Goal: Task Accomplishment & Management: Use online tool/utility

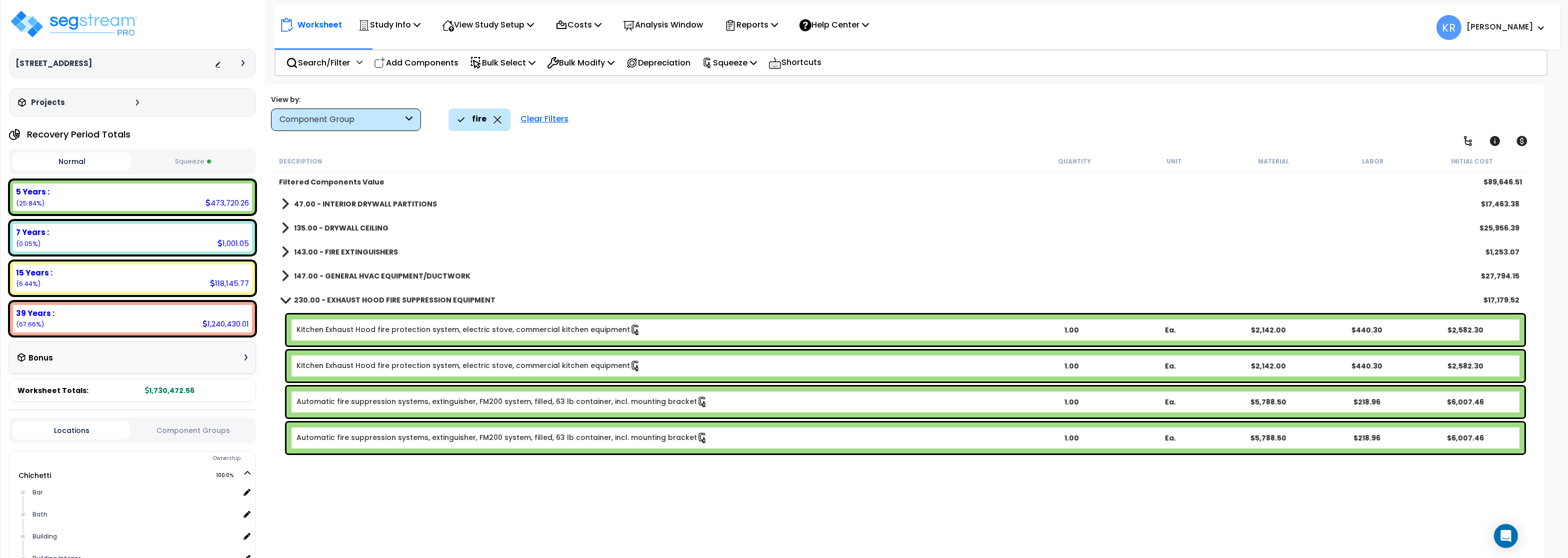
scroll to position [1, 0]
click at [411, 330] on link "Kitchen Exhaust Hood fire protection system, electric stove, commercial kitchen…" at bounding box center [469, 330] width 344 height 11
click at [318, 330] on link "Kitchen Exhaust Hood fire protection system, electric stove, commercial kitchen…" at bounding box center [469, 330] width 344 height 11
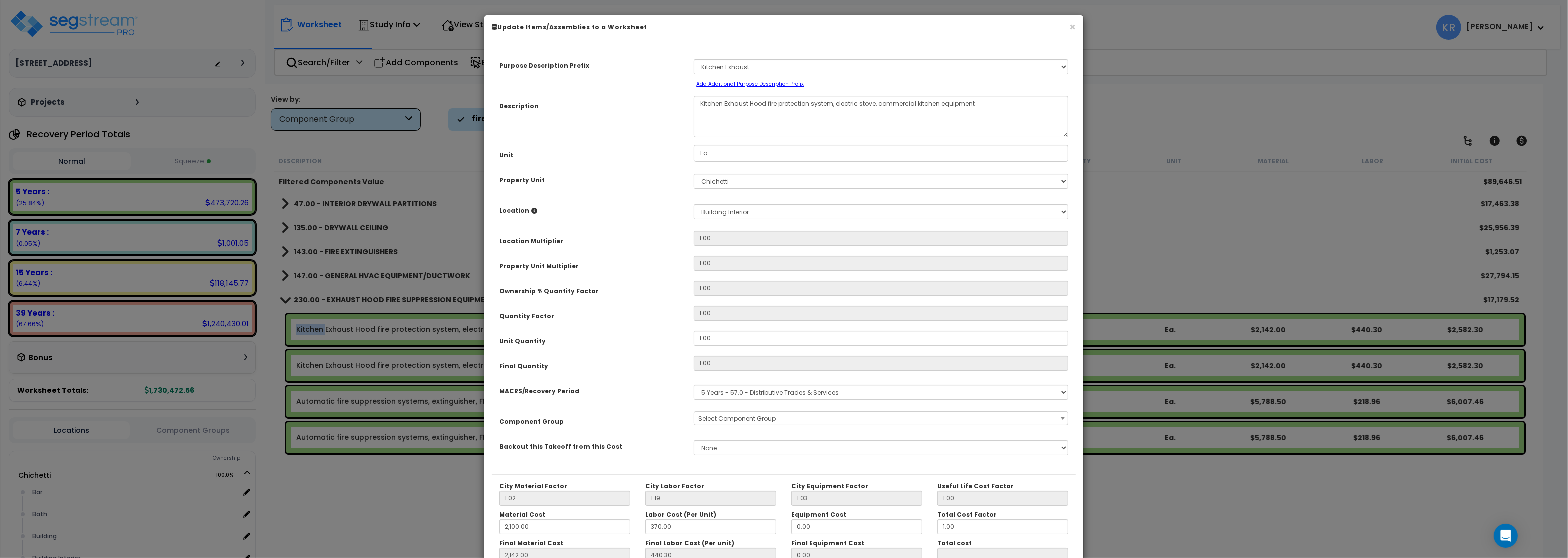
select select "57034"
click at [1073, 27] on button "×" at bounding box center [1073, 27] width 6 height 10
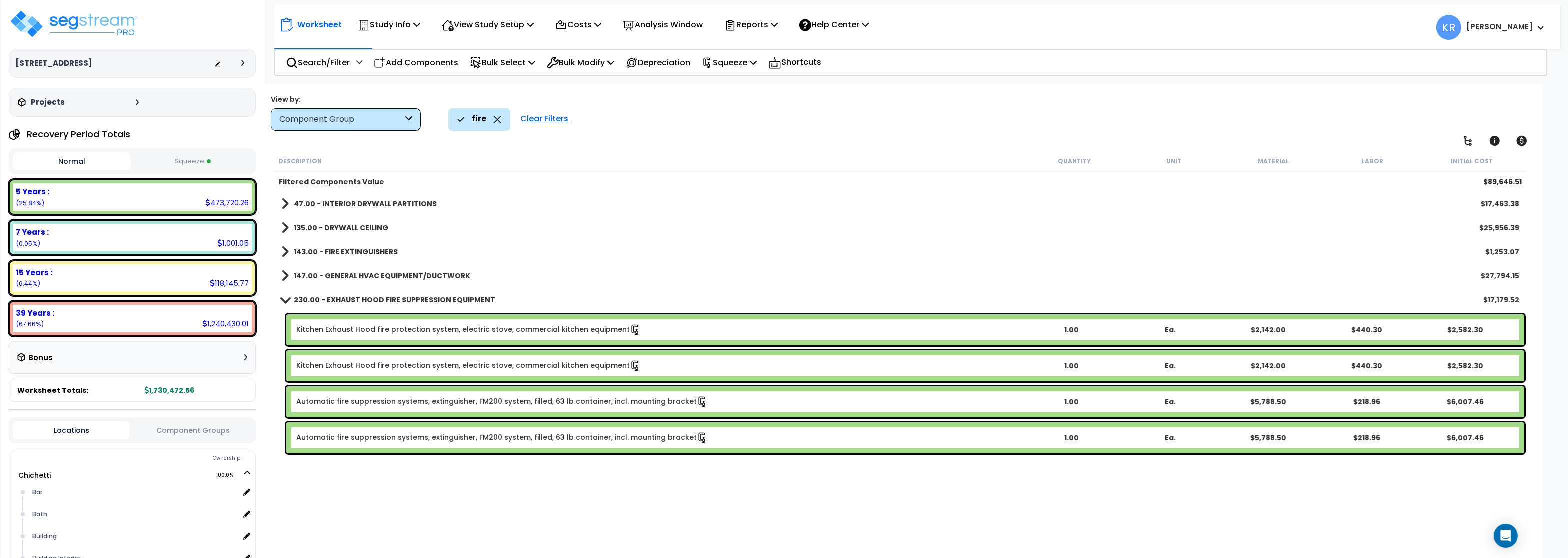
click at [373, 323] on div "Kitchen Exhaust Hood fire protection system, electric stove, commercial kitchen…" at bounding box center [905, 330] width 1237 height 31
click at [358, 334] on link "Kitchen Exhaust Hood fire protection system, electric stove, commercial kitchen…" at bounding box center [469, 330] width 344 height 11
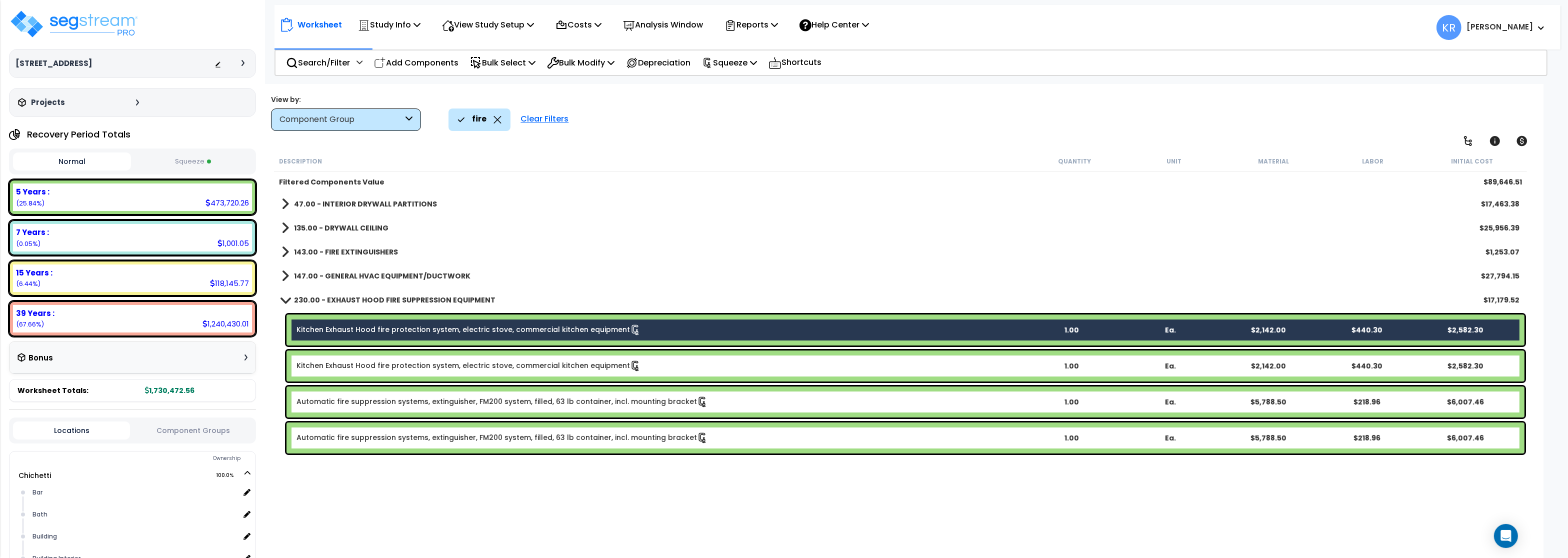
click at [357, 364] on link "Kitchen Exhaust Hood fire protection system, electric stove, commercial kitchen…" at bounding box center [469, 367] width 344 height 11
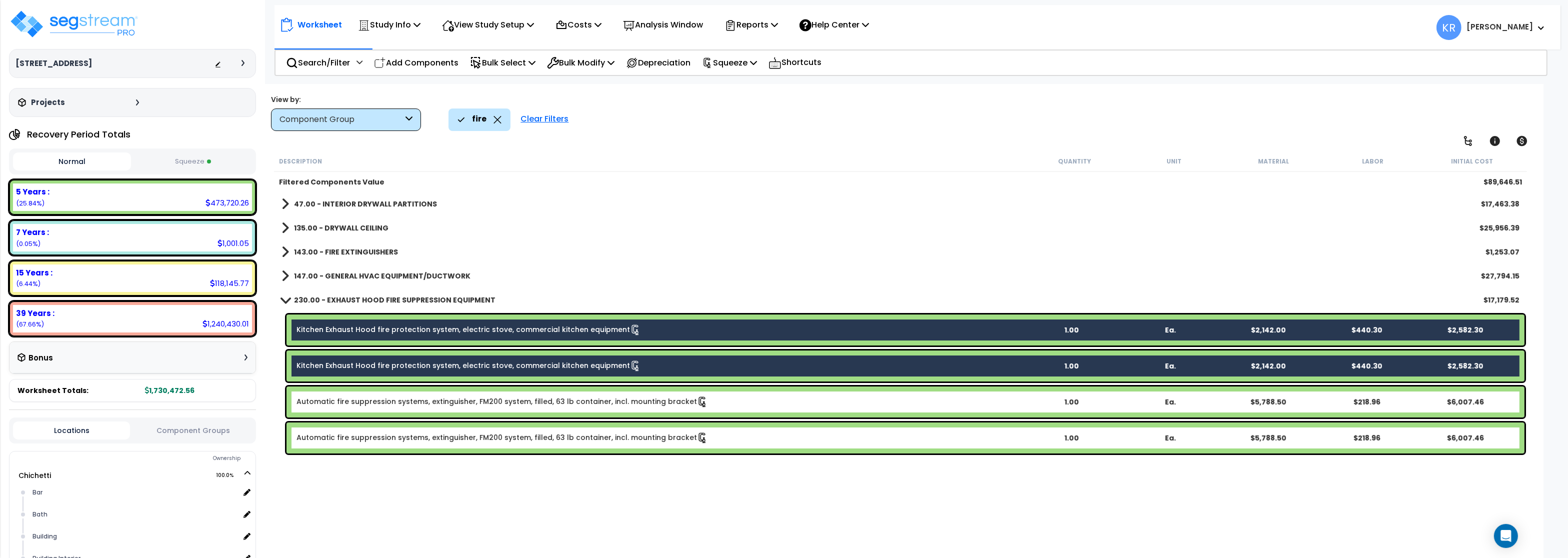
click at [495, 120] on icon at bounding box center [497, 120] width 8 height 7
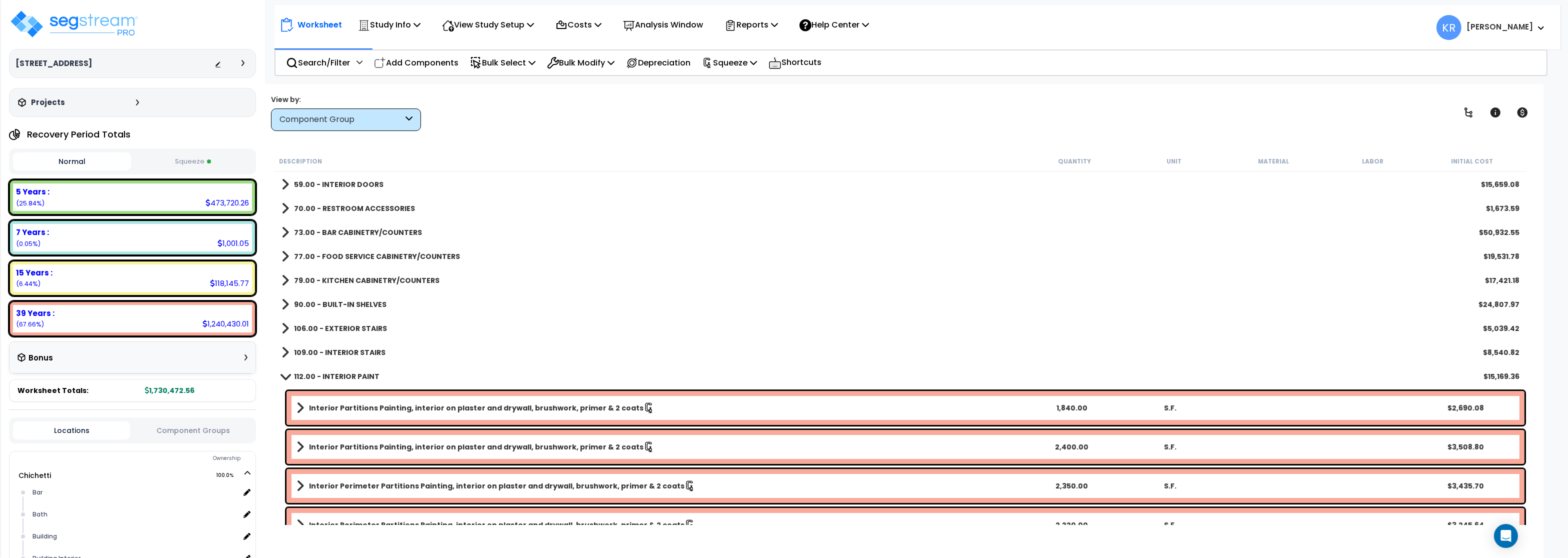
scroll to position [481, 0]
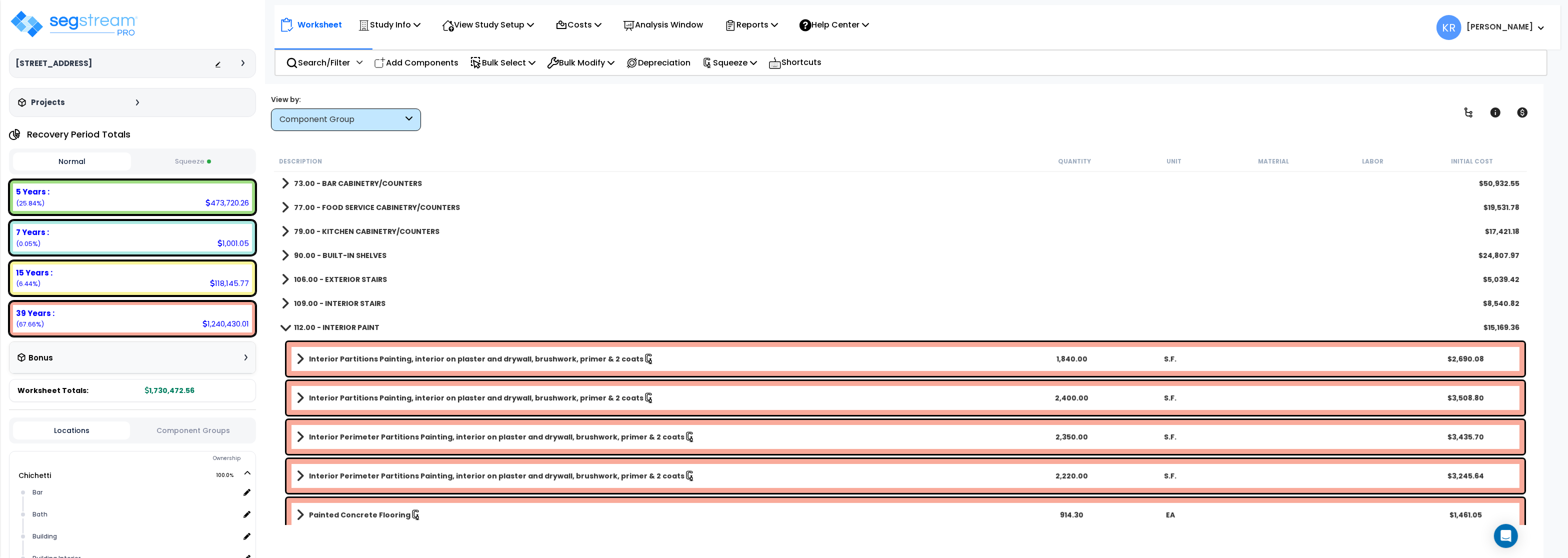
click at [321, 329] on b "112.00 - INTERIOR PAINT" at bounding box center [336, 327] width 85 height 10
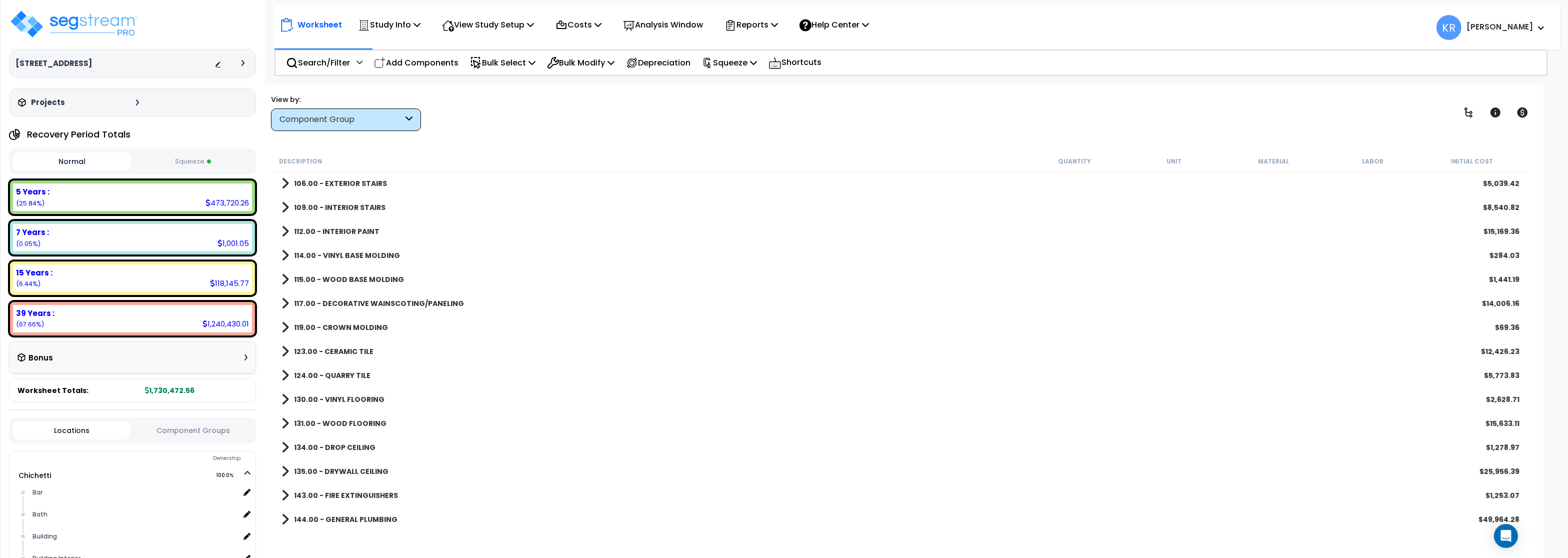
scroll to position [601, 0]
click at [350, 397] on b "131.00 - WOOD FLOORING" at bounding box center [340, 399] width 93 height 10
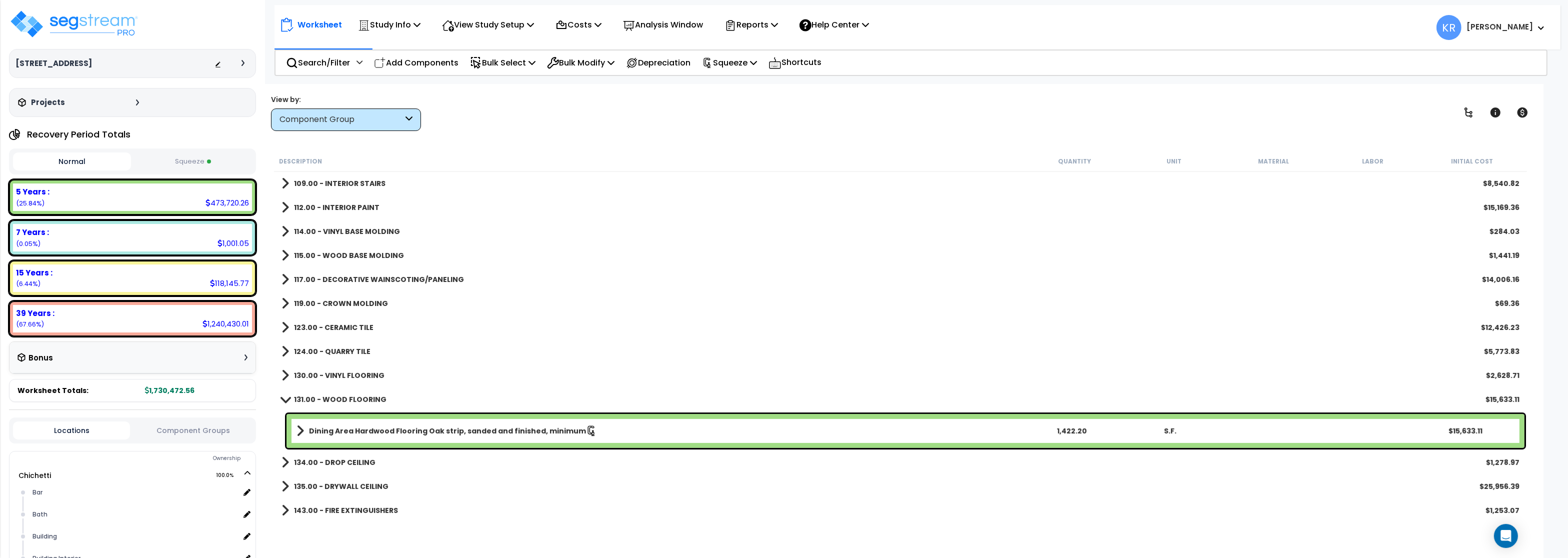
click at [317, 399] on b "131.00 - WOOD FLOORING" at bounding box center [340, 399] width 93 height 10
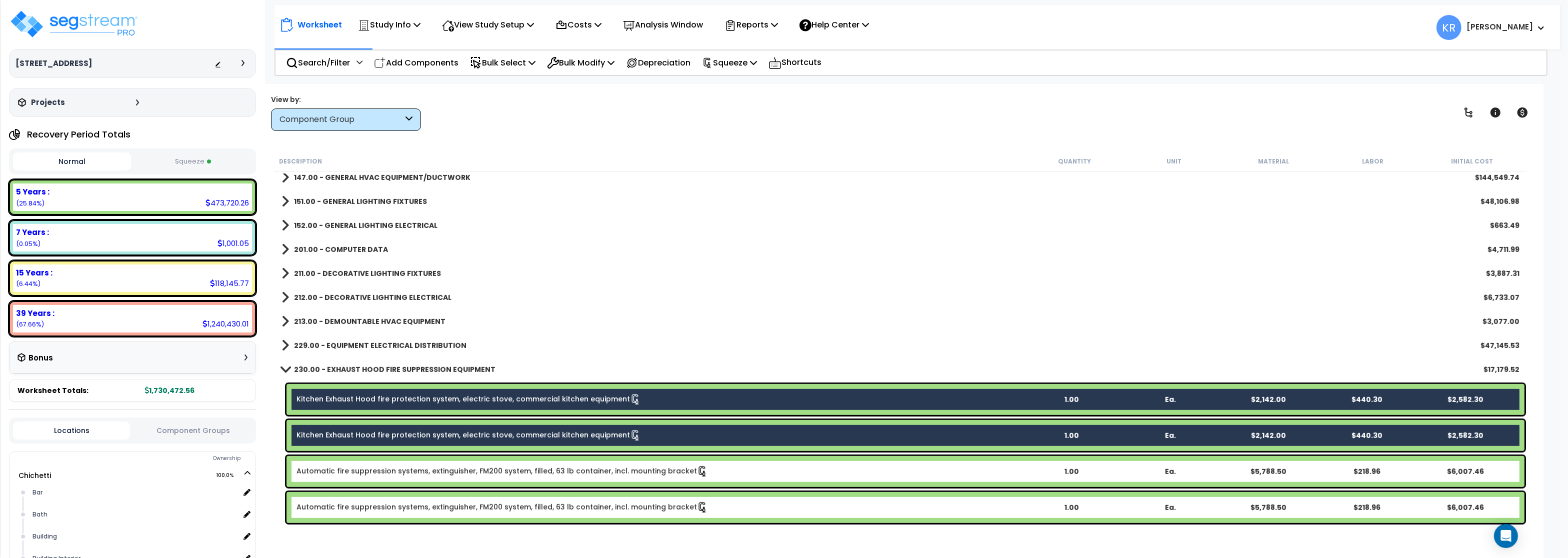
scroll to position [1021, 0]
